Goal: Find specific page/section

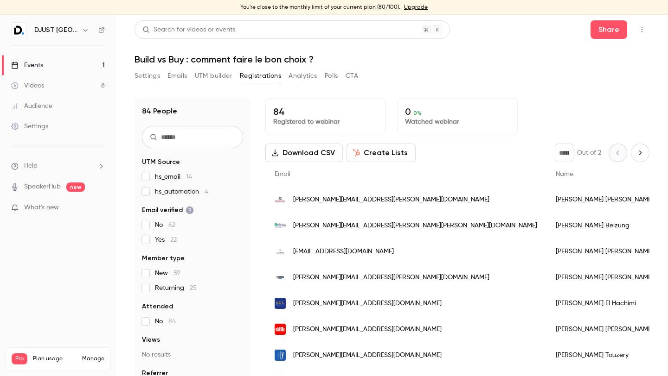
scroll to position [11, 0]
